Goal: Contribute content: Contribute content

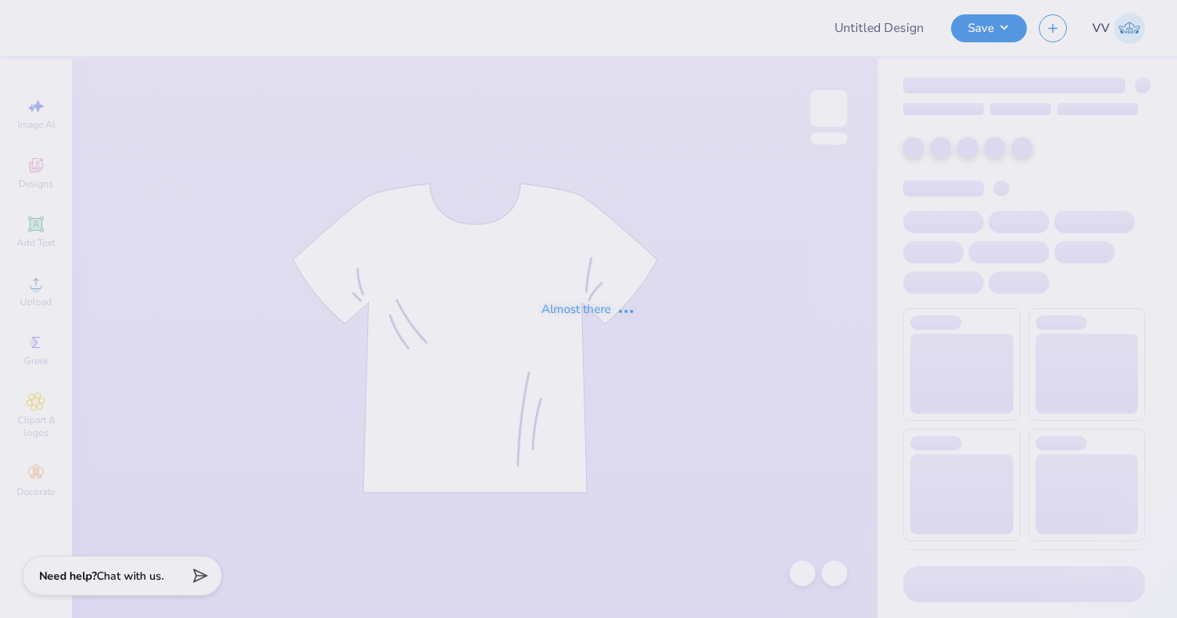
type input "WGC Hand drawn"
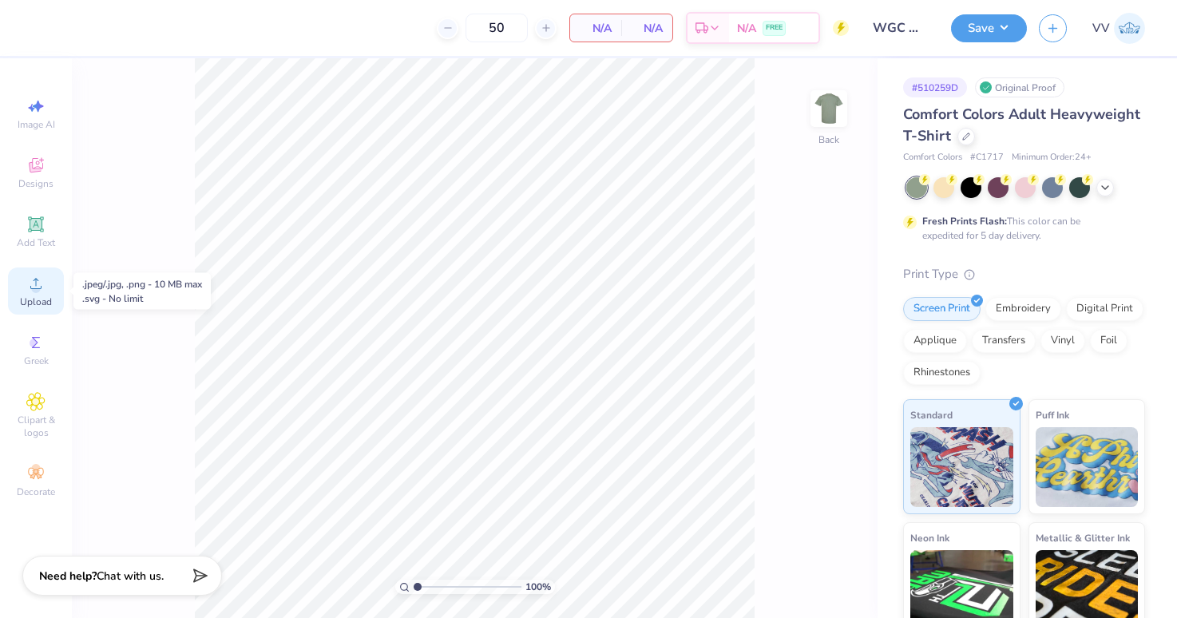
click at [37, 285] on circle at bounding box center [35, 288] width 9 height 9
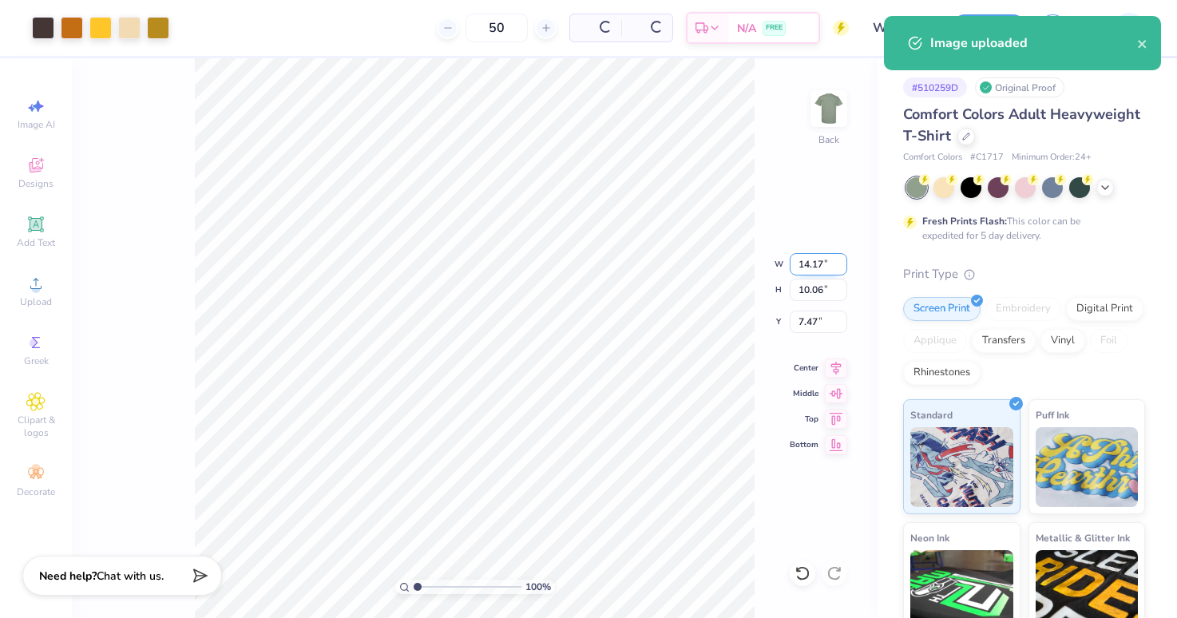
click at [800, 263] on input "14.17" at bounding box center [818, 264] width 57 height 22
type input "12.50"
type input "8.87"
type input "3.00"
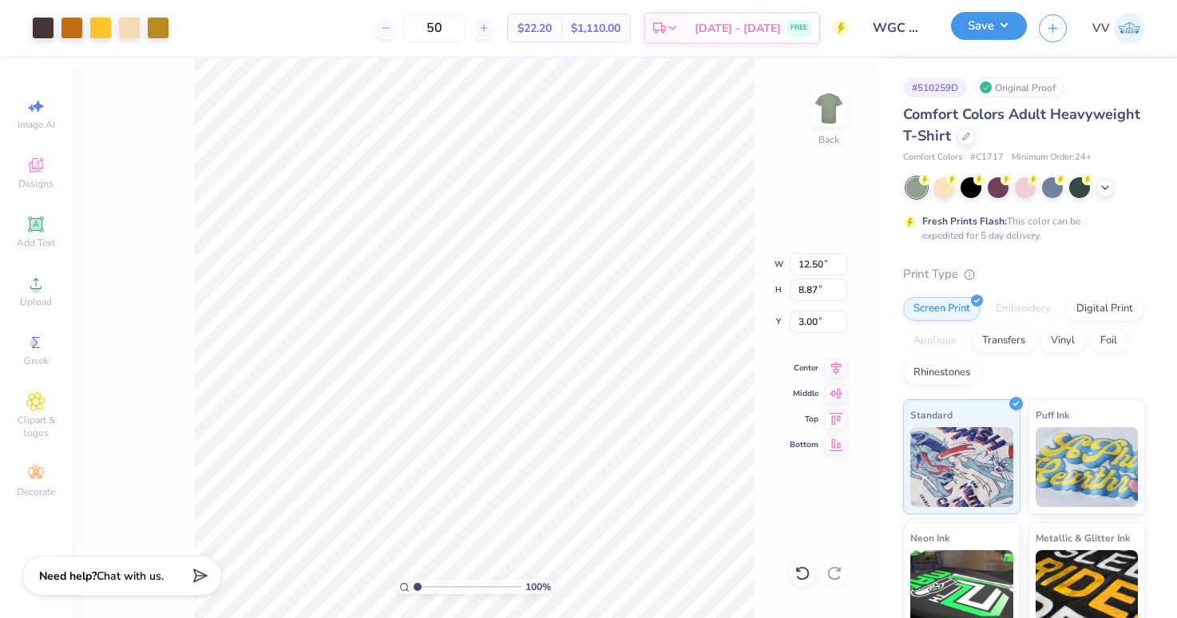
click at [997, 29] on button "Save" at bounding box center [989, 26] width 76 height 28
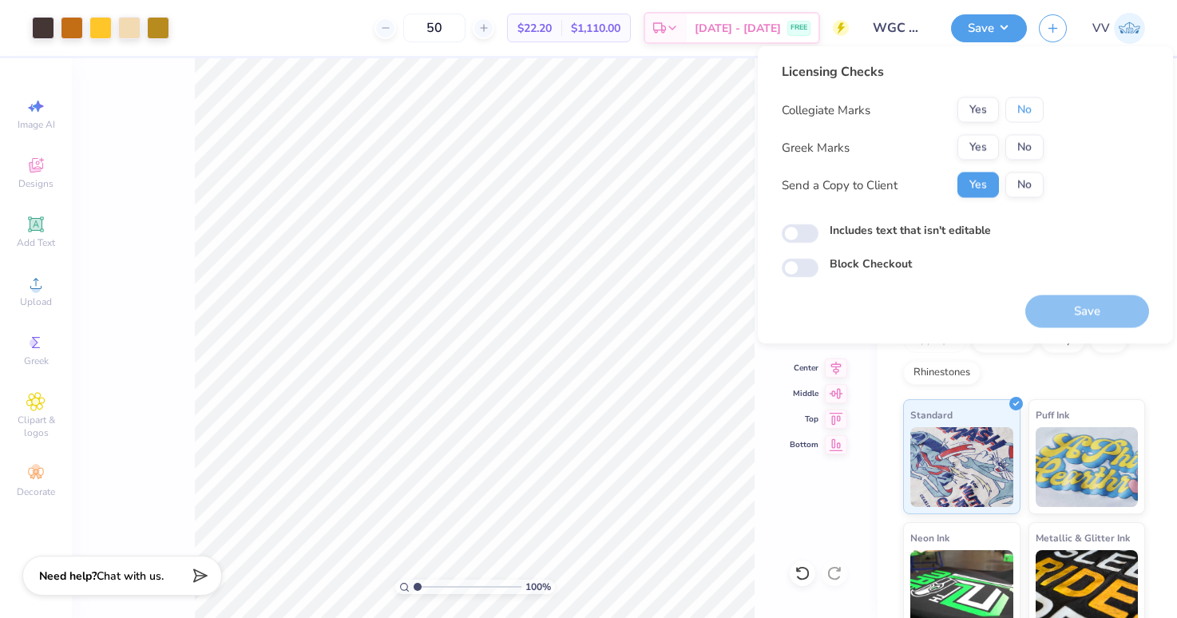
drag, startPoint x: 1024, startPoint y: 113, endPoint x: 1015, endPoint y: 129, distance: 18.9
click at [1023, 113] on button "No" at bounding box center [1024, 110] width 38 height 26
click at [988, 152] on button "Yes" at bounding box center [978, 148] width 42 height 26
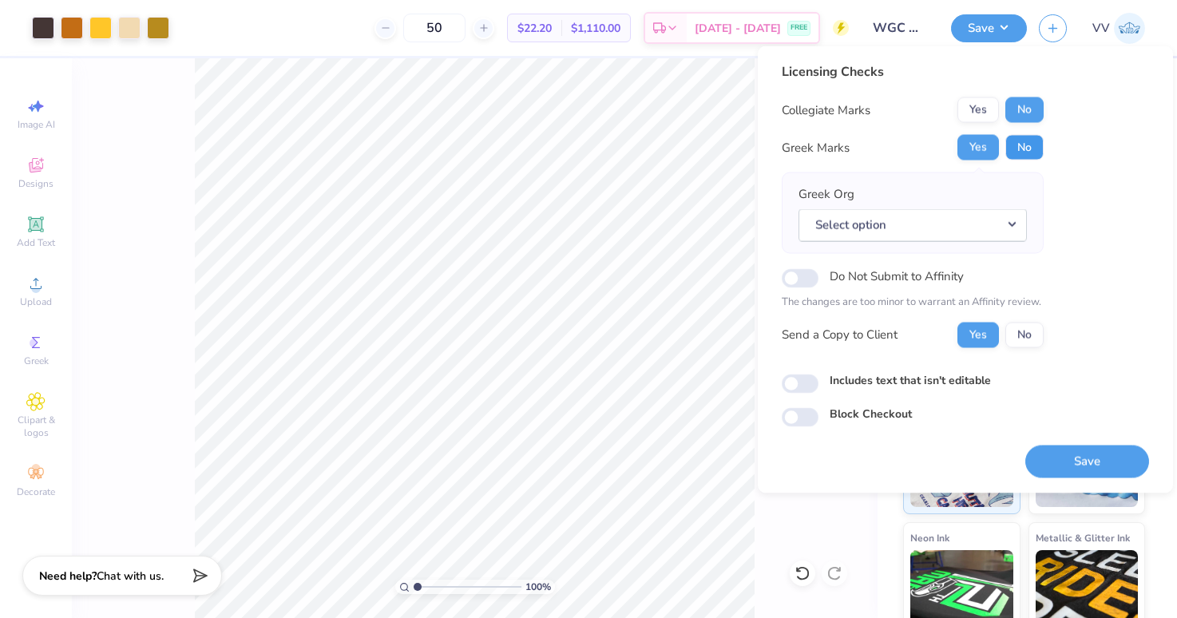
click at [1022, 146] on button "No" at bounding box center [1024, 148] width 38 height 26
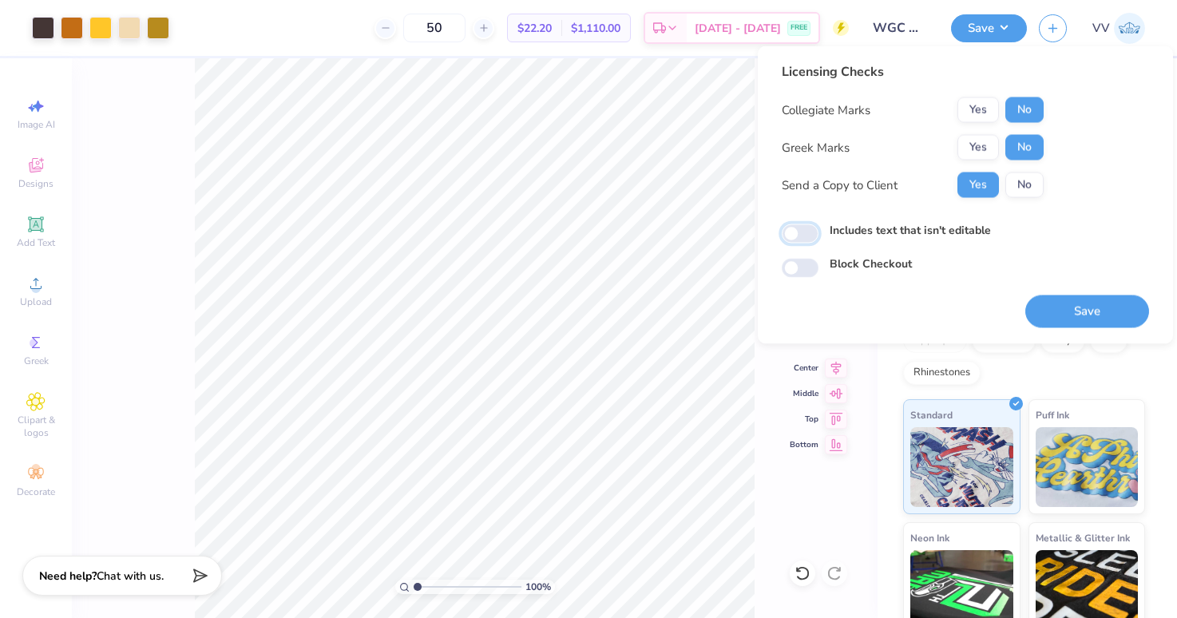
click at [799, 231] on input "Includes text that isn't editable" at bounding box center [800, 233] width 37 height 19
checkbox input "true"
click at [1059, 331] on div "Licensing Checks Collegiate Marks Yes No Greek Marks Yes No Send a Copy to Clie…" at bounding box center [965, 195] width 415 height 298
click at [1063, 315] on button "Save" at bounding box center [1087, 311] width 124 height 33
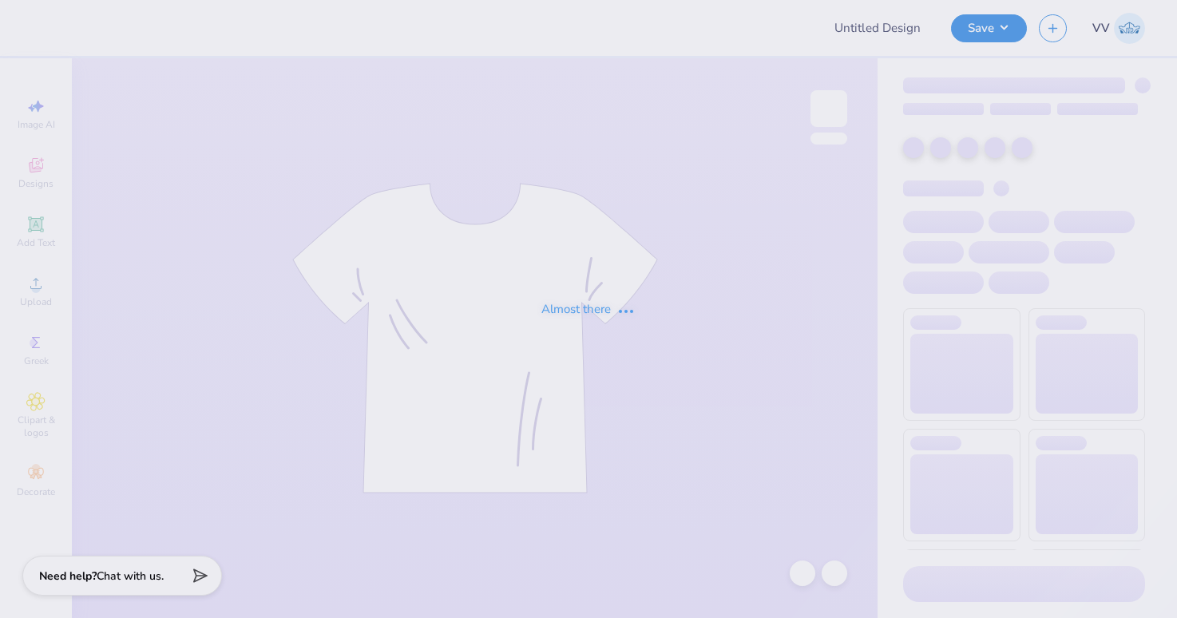
type input "Virginia Tech : Bayleigh Allen"
